Goal: Task Accomplishment & Management: Complete application form

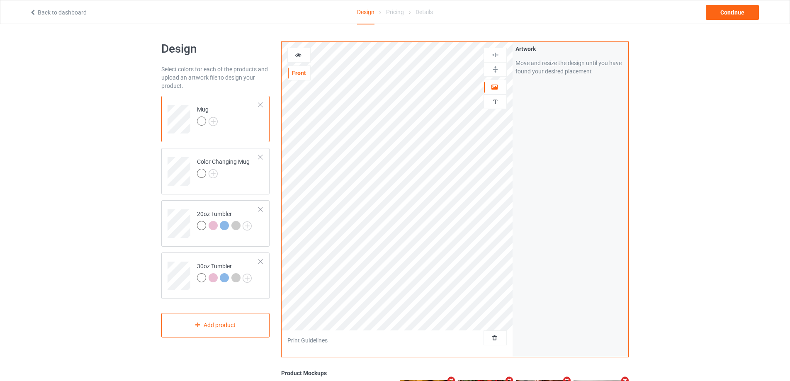
click at [494, 343] on div at bounding box center [495, 338] width 23 height 15
click at [492, 336] on span "Delete all designs" at bounding box center [476, 338] width 44 height 7
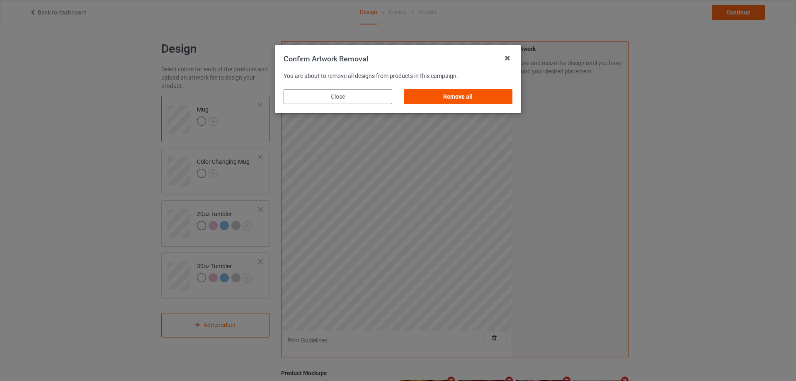
click at [450, 102] on div "Remove all" at bounding box center [458, 96] width 109 height 15
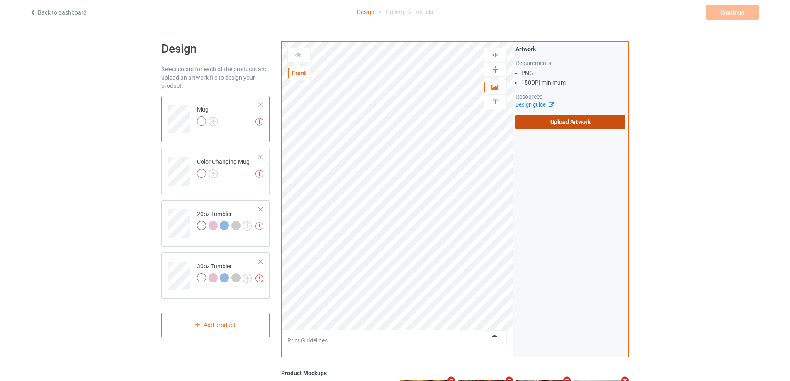
click at [552, 125] on label "Upload Artwork" at bounding box center [571, 122] width 110 height 14
click at [0, 0] on input "Upload Artwork" at bounding box center [0, 0] width 0 height 0
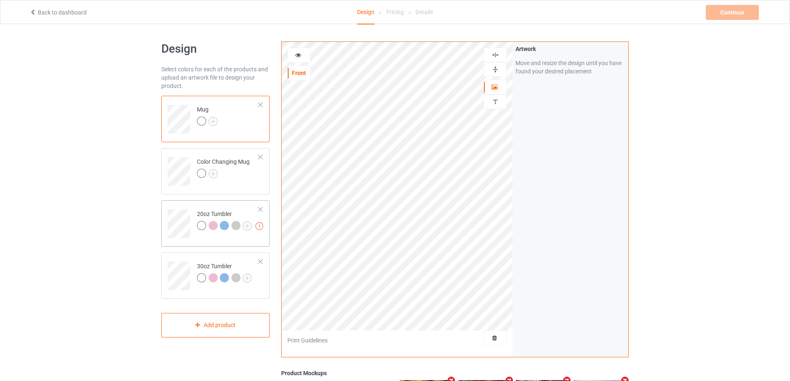
click at [181, 205] on td at bounding box center [180, 221] width 25 height 34
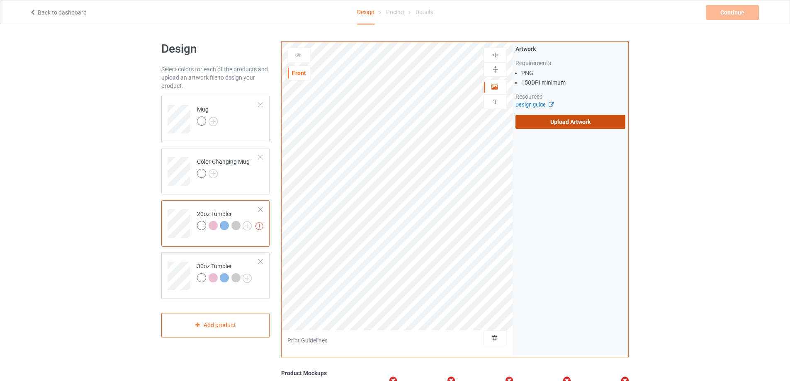
click at [560, 125] on label "Upload Artwork" at bounding box center [571, 122] width 110 height 14
click at [0, 0] on input "Upload Artwork" at bounding box center [0, 0] width 0 height 0
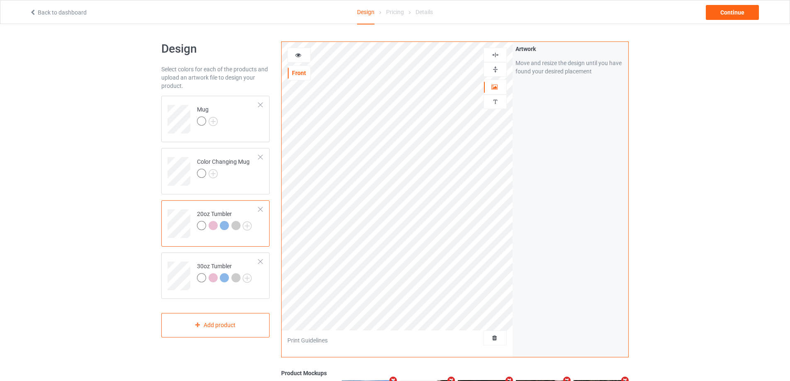
click at [296, 51] on icon at bounding box center [298, 54] width 7 height 6
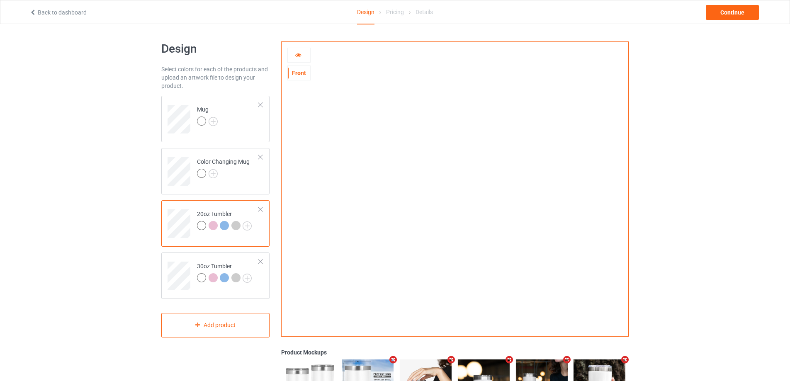
click at [300, 54] on icon at bounding box center [298, 54] width 7 height 6
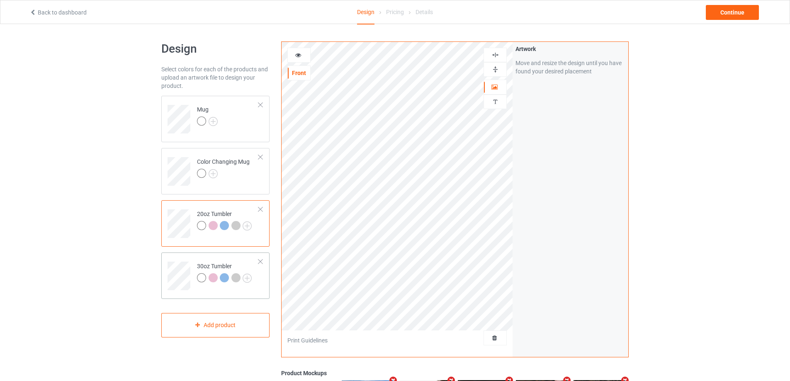
click at [178, 255] on div "30oz Tumbler" at bounding box center [215, 276] width 108 height 46
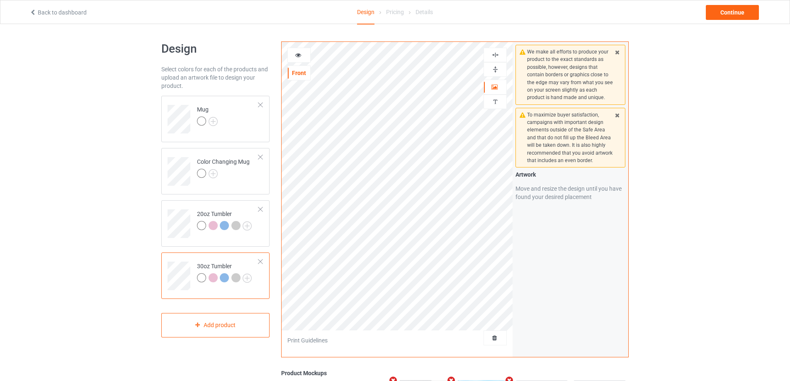
click at [301, 58] on div at bounding box center [299, 55] width 22 height 8
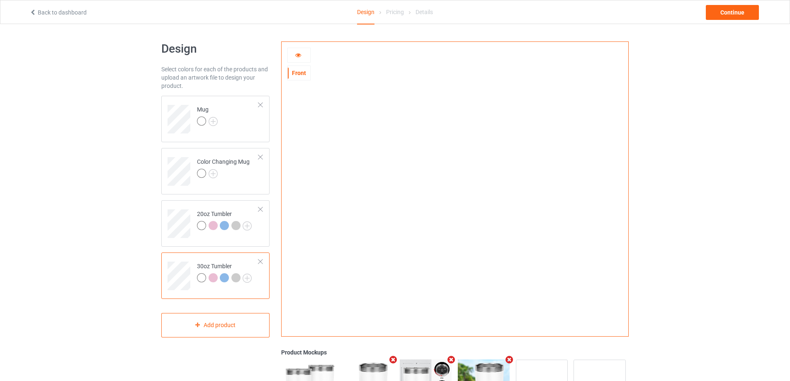
click at [297, 57] on icon at bounding box center [298, 54] width 7 height 6
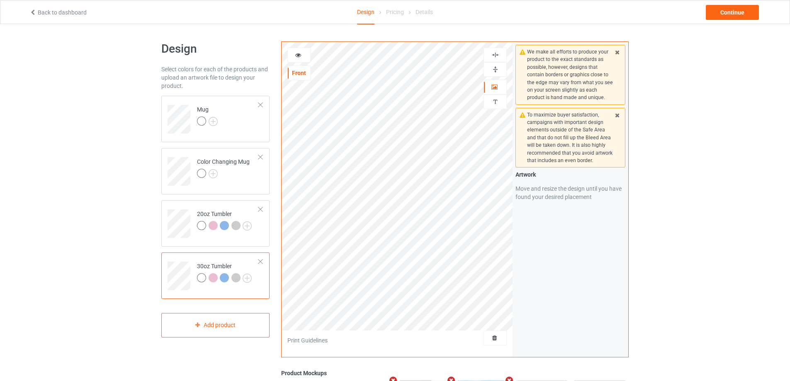
click at [299, 53] on icon at bounding box center [298, 54] width 7 height 6
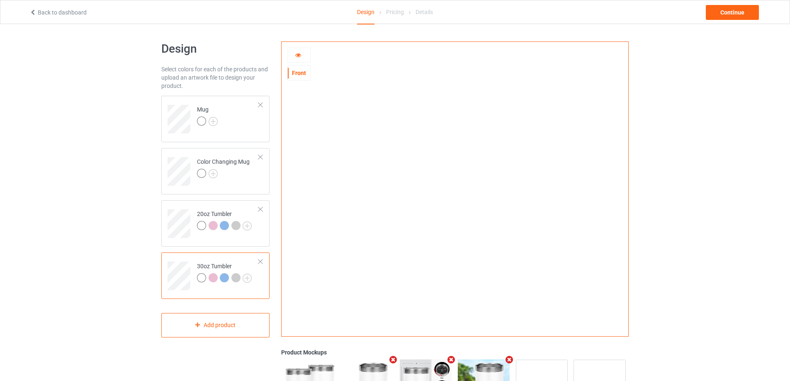
click at [301, 56] on icon at bounding box center [298, 54] width 7 height 6
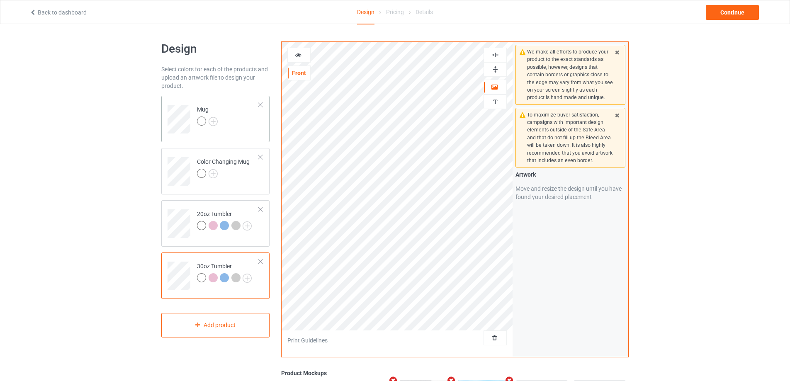
click at [239, 121] on td "Mug" at bounding box center [227, 116] width 71 height 34
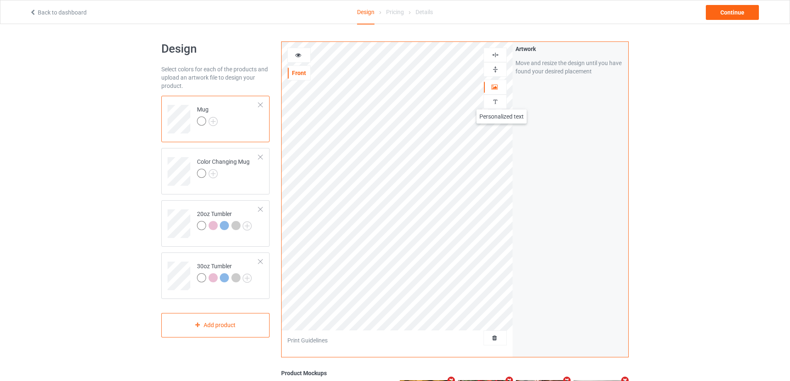
click at [501, 101] on div at bounding box center [495, 102] width 22 height 8
click at [568, 66] on div "Add text" at bounding box center [571, 63] width 110 height 15
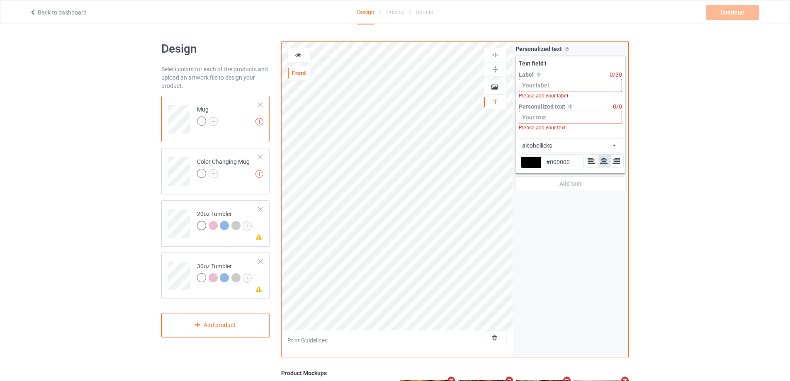
click at [555, 90] on input at bounding box center [570, 85] width 103 height 13
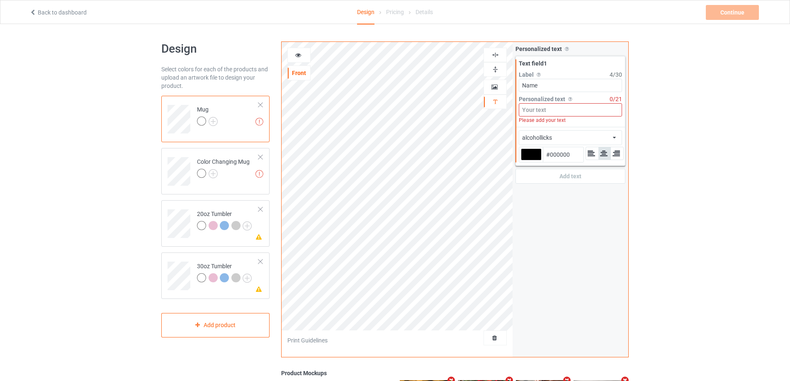
type input "Name"
click at [556, 108] on input at bounding box center [570, 109] width 103 height 13
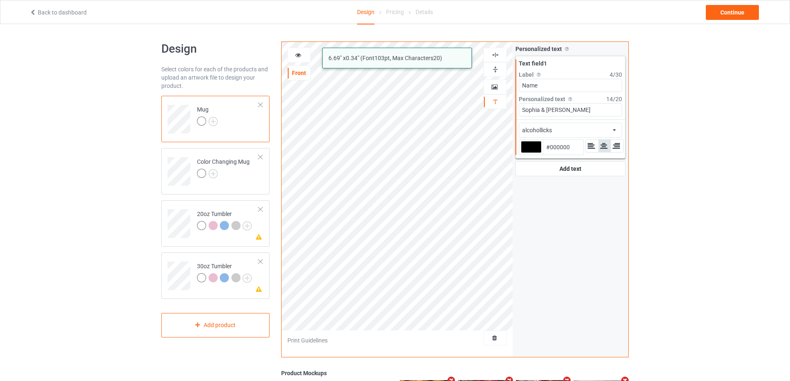
type input "Sophia & [PERSON_NAME]"
click at [584, 129] on div "alcohollicks african airstream aladdin alcohollicks [PERSON_NAME] almontesnow a…" at bounding box center [570, 130] width 103 height 15
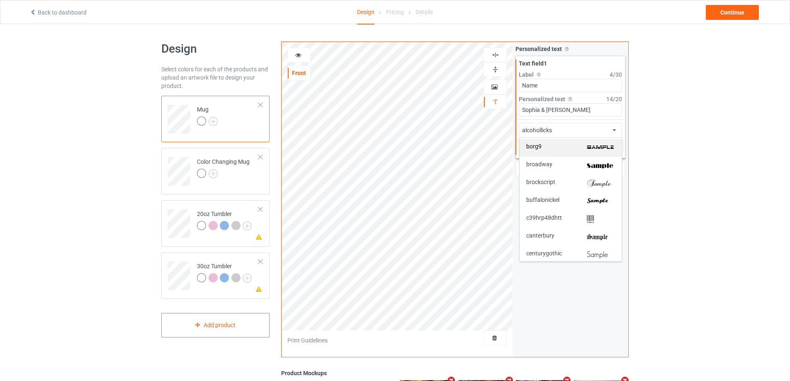
scroll to position [249, 0]
click at [602, 164] on img at bounding box center [601, 165] width 28 height 9
click at [302, 54] on icon at bounding box center [298, 54] width 7 height 6
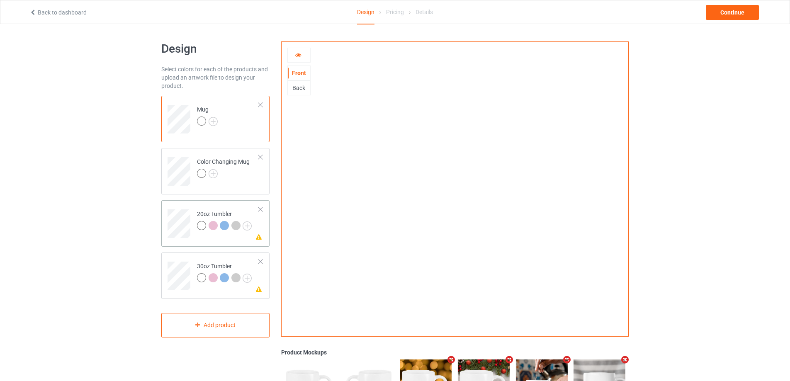
click at [214, 209] on td "Please check the personalized design 20oz Tumbler" at bounding box center [227, 221] width 71 height 34
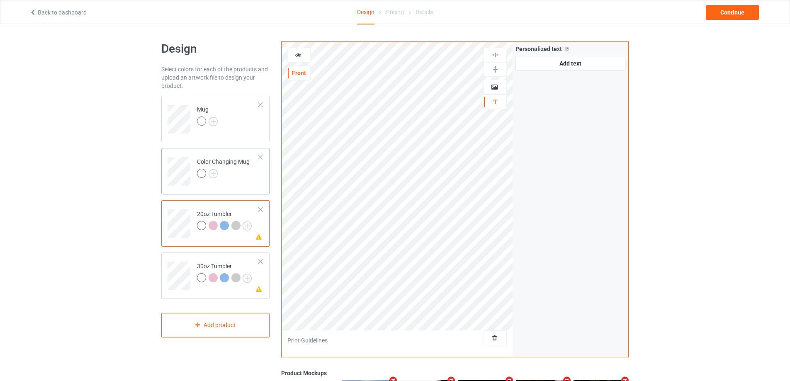
click at [234, 181] on td "Color Changing Mug" at bounding box center [227, 168] width 71 height 34
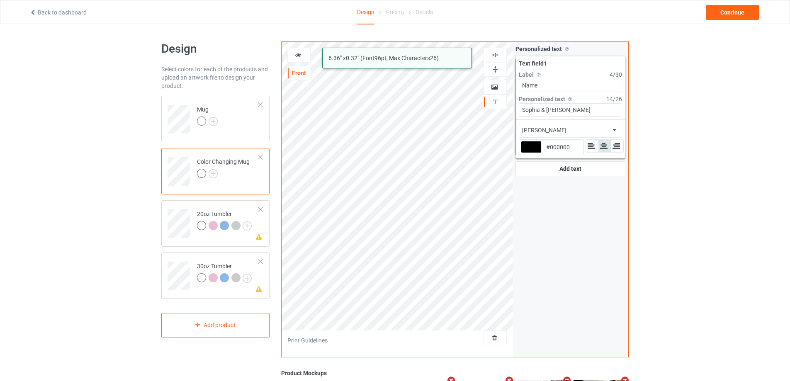
drag, startPoint x: 576, startPoint y: 110, endPoint x: 491, endPoint y: 111, distance: 84.2
click at [491, 111] on div "alcohollicks [PERSON_NAME] 6.36 " x 0.32 " (Font 96 pt, Max Characters 26 ) Fro…" at bounding box center [455, 199] width 348 height 316
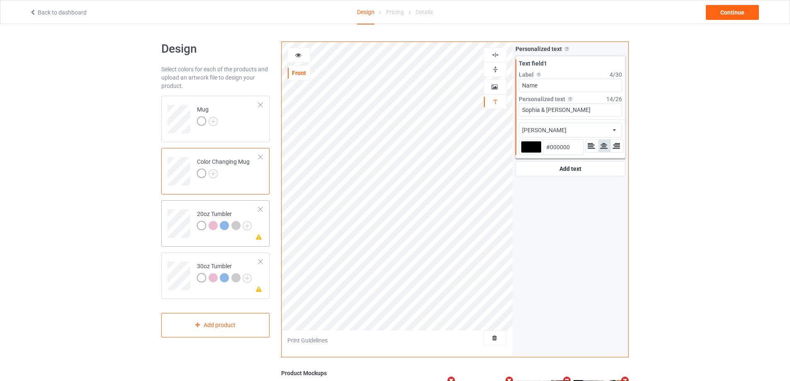
click at [178, 206] on td at bounding box center [180, 221] width 25 height 34
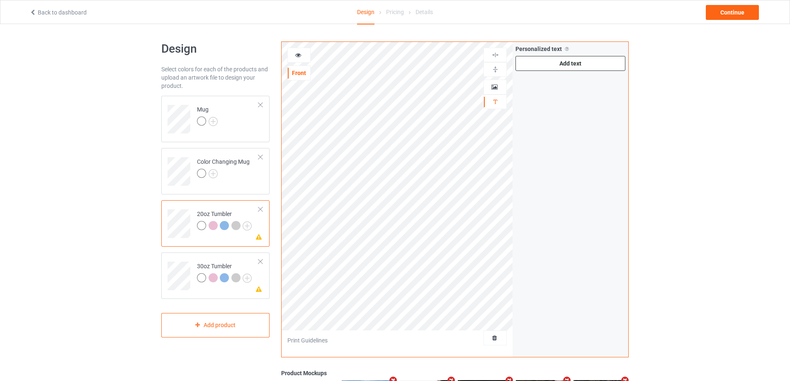
click at [552, 66] on div "Add text" at bounding box center [571, 63] width 110 height 15
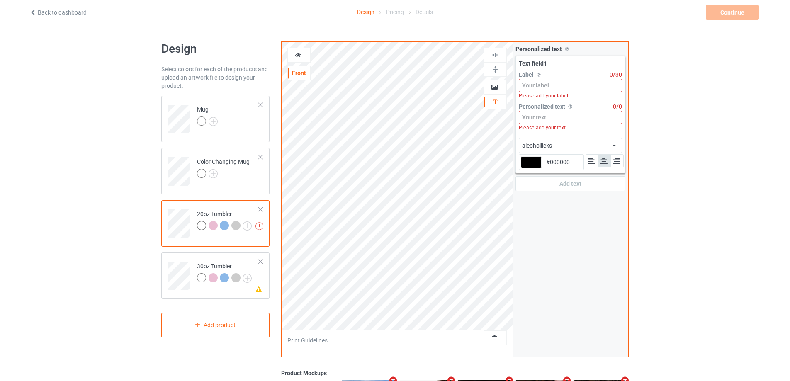
click at [542, 116] on input at bounding box center [570, 117] width 103 height 13
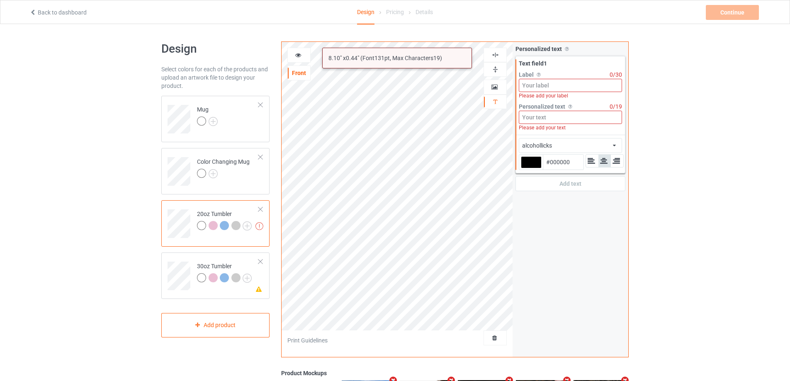
paste input "Sophia & [PERSON_NAME]"
type input "Sophia & [PERSON_NAME]"
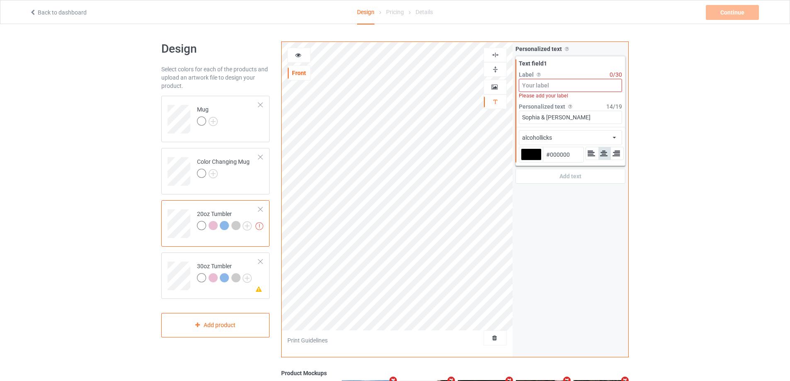
click at [544, 85] on input at bounding box center [570, 85] width 103 height 13
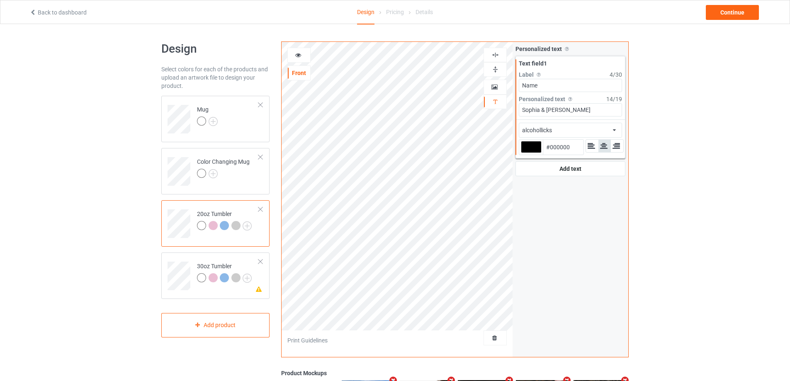
type input "Name"
click at [580, 129] on div "alcohollicks african airstream aladdin alcohollicks [PERSON_NAME] almontesnow a…" at bounding box center [570, 130] width 103 height 15
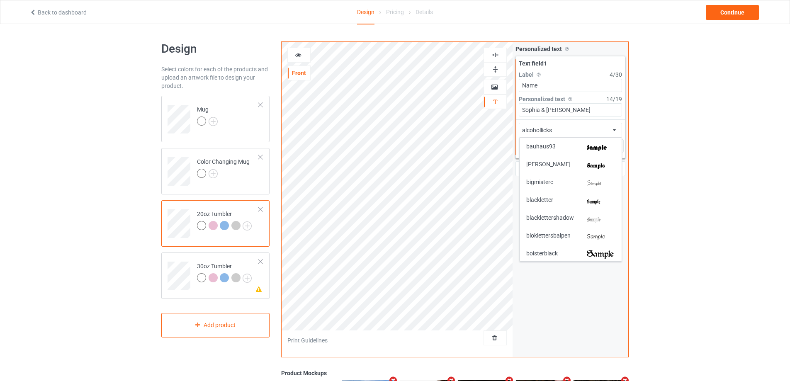
scroll to position [249, 0]
click at [588, 165] on img at bounding box center [601, 165] width 28 height 9
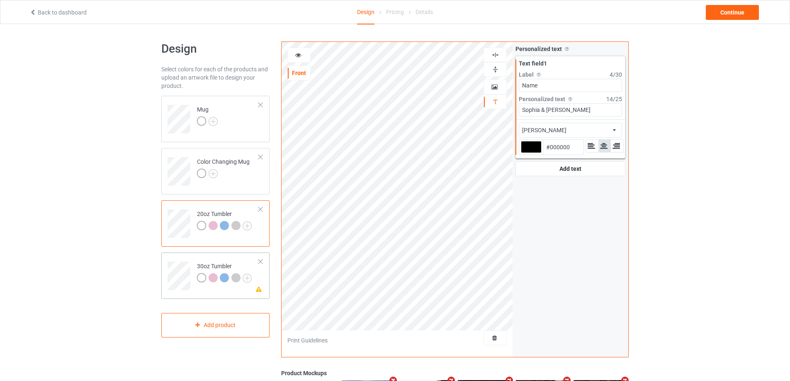
click at [180, 254] on div "Please check the personalized design 30oz Tumbler" at bounding box center [215, 276] width 108 height 46
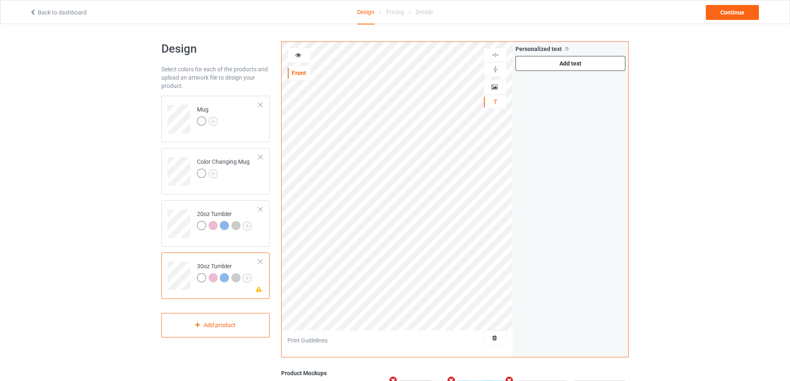
click at [556, 63] on div "Add text" at bounding box center [571, 63] width 110 height 15
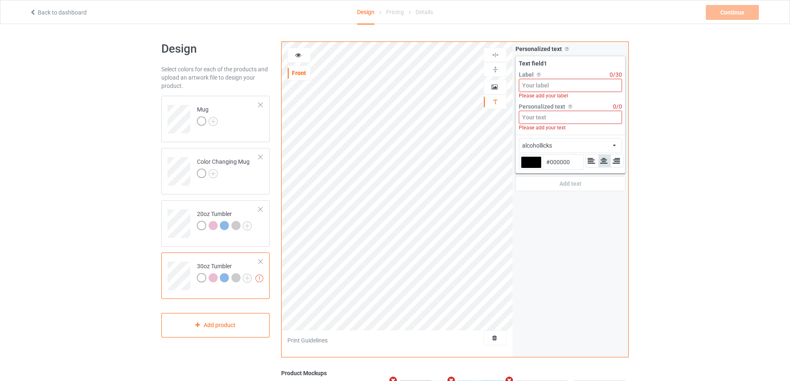
click at [540, 117] on input at bounding box center [570, 117] width 103 height 13
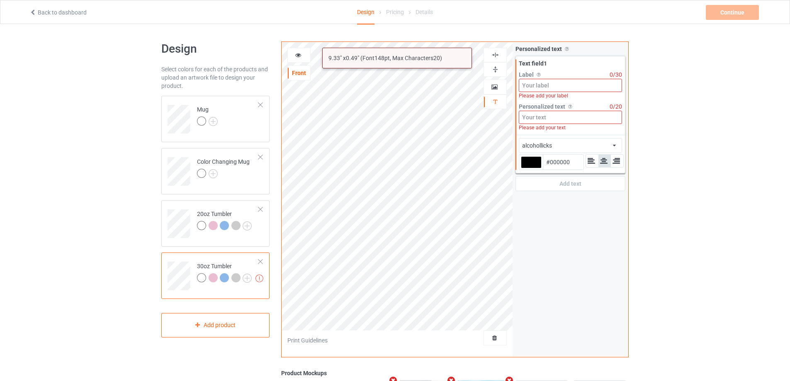
paste input "Sophia & [PERSON_NAME]"
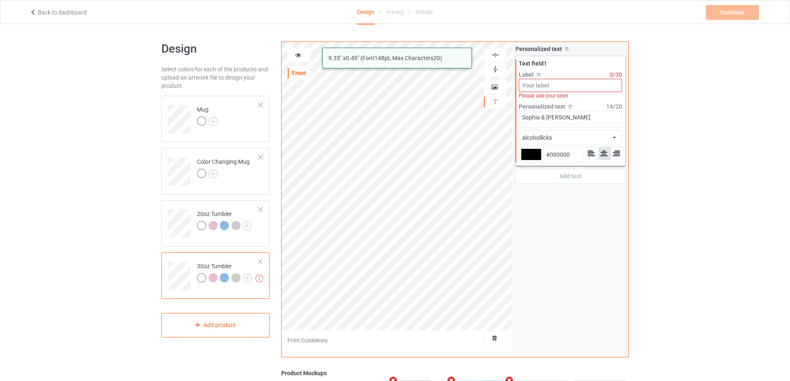
type input "Sophia & [PERSON_NAME]"
click at [544, 84] on input at bounding box center [570, 85] width 103 height 13
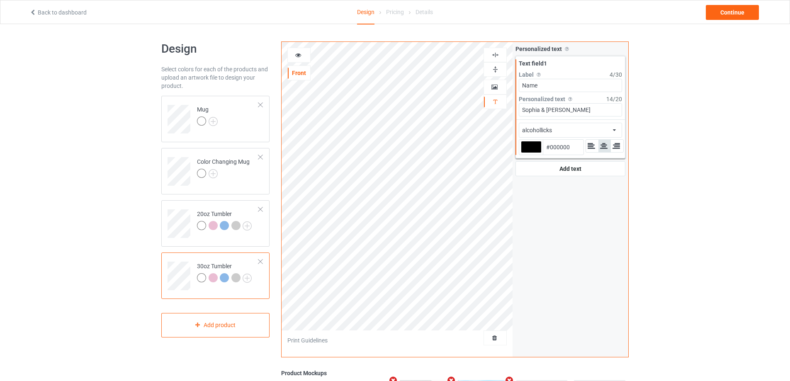
type input "Name"
click at [579, 129] on div "alcohollicks african airstream aladdin alcohollicks [PERSON_NAME] almontesnow a…" at bounding box center [570, 130] width 103 height 15
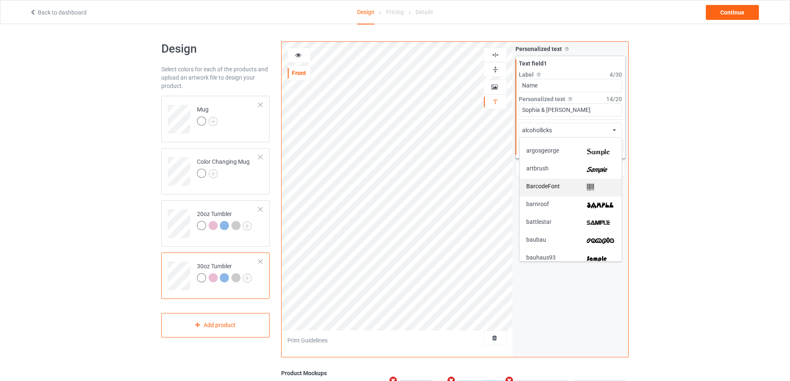
scroll to position [166, 0]
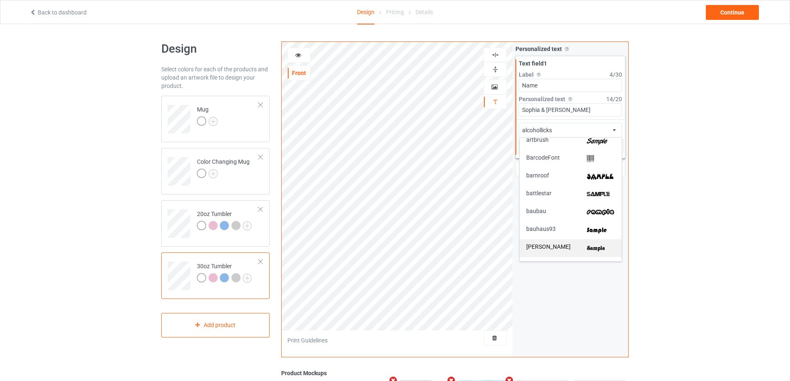
click at [587, 245] on img at bounding box center [601, 248] width 28 height 9
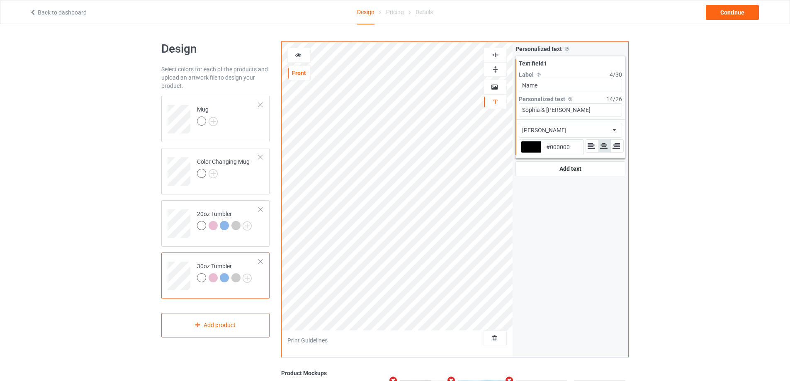
click at [293, 51] on div at bounding box center [299, 55] width 22 height 8
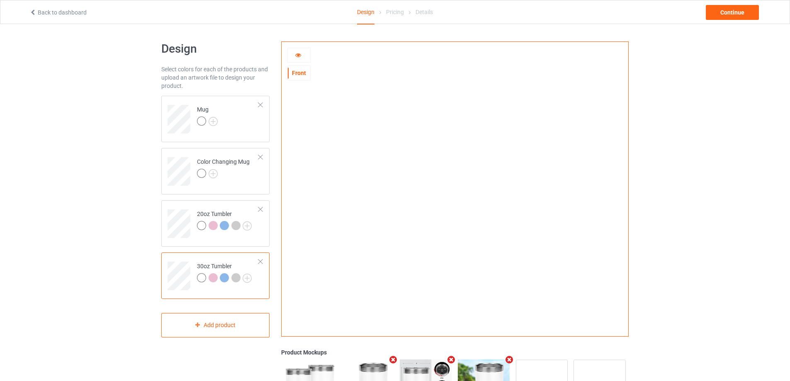
click at [301, 56] on icon at bounding box center [298, 54] width 7 height 6
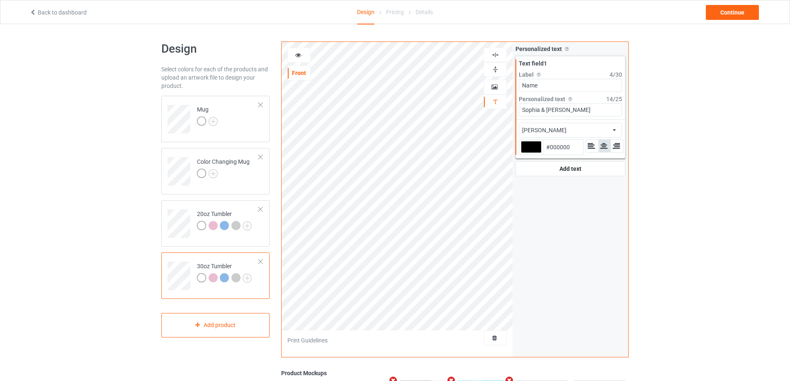
click at [591, 129] on div "[PERSON_NAME] african airstream aladdin alcohollicks [PERSON_NAME] almontesnow …" at bounding box center [570, 130] width 103 height 15
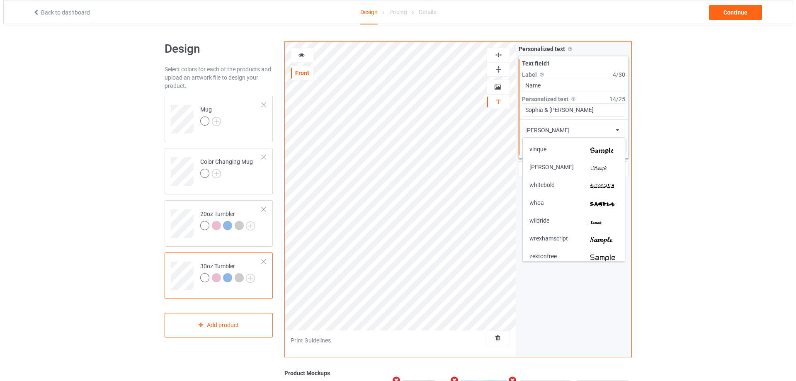
scroll to position [1892, 0]
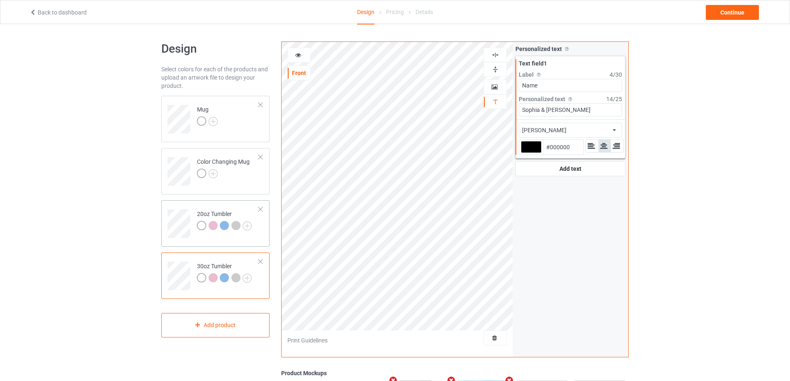
click at [258, 235] on td "20oz Tumbler" at bounding box center [227, 221] width 71 height 34
click at [297, 55] on icon at bounding box center [298, 54] width 7 height 6
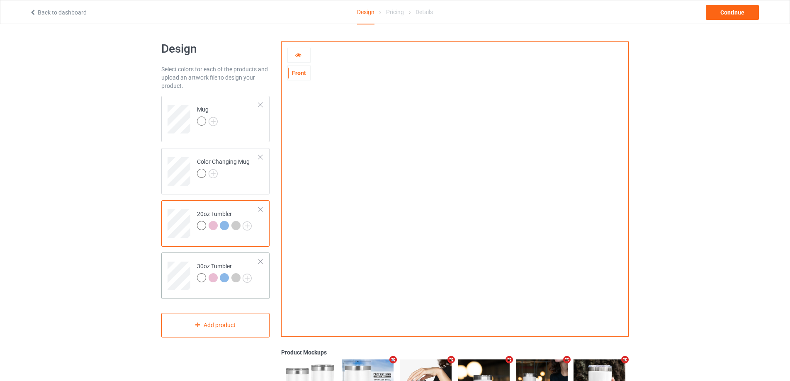
click at [187, 260] on td at bounding box center [180, 273] width 25 height 34
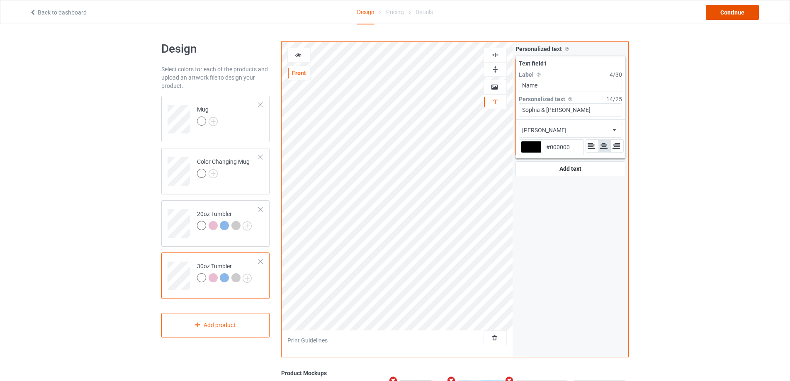
click at [721, 13] on div "Continue" at bounding box center [732, 12] width 53 height 15
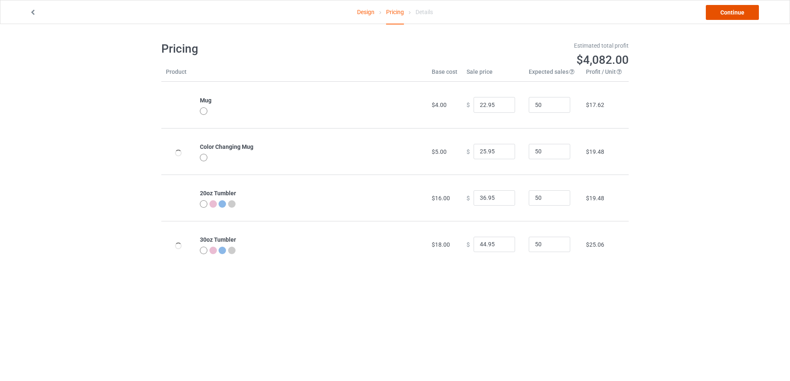
click at [723, 13] on link "Continue" at bounding box center [732, 12] width 53 height 15
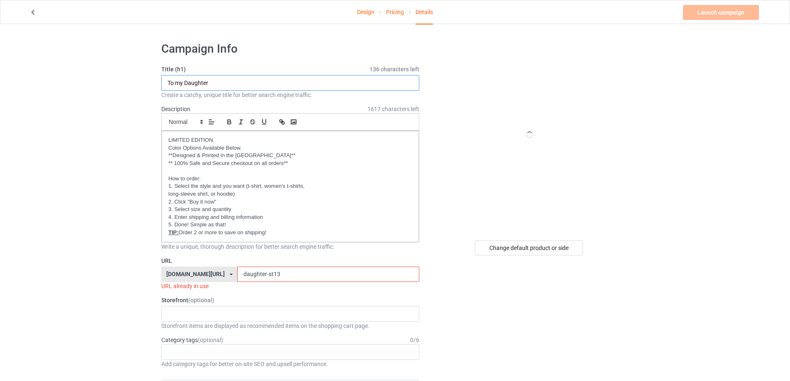
drag, startPoint x: 227, startPoint y: 85, endPoint x: 161, endPoint y: 85, distance: 66.4
type input "Old Friend"
drag, startPoint x: 281, startPoint y: 270, endPoint x: 167, endPoint y: 271, distance: 114.1
click at [168, 271] on div "[DOMAIN_NAME][URL] [DOMAIN_NAME][URL] [DOMAIN_NAME][URL] [DOMAIN_NAME][URL] [DO…" at bounding box center [290, 275] width 258 height 16
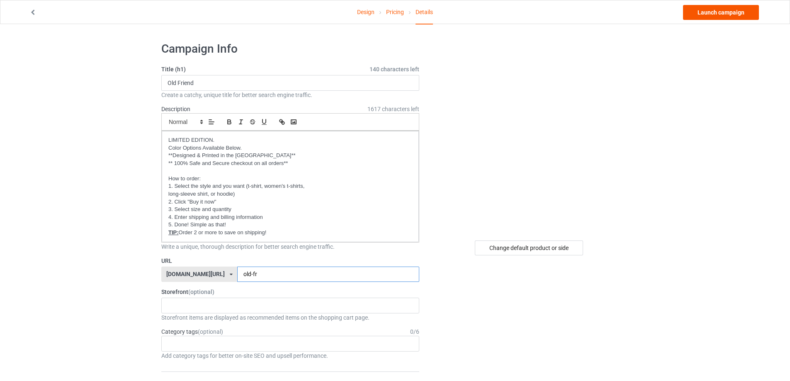
type input "old-fr"
click at [721, 15] on link "Launch campaign" at bounding box center [721, 12] width 76 height 15
